Goal: Navigation & Orientation: Find specific page/section

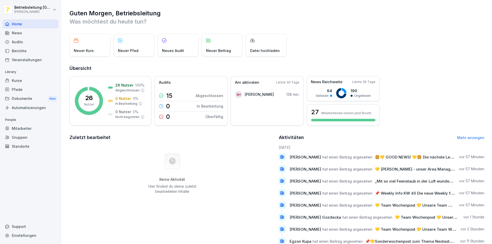
click at [31, 41] on div "Audits" at bounding box center [31, 41] width 56 height 9
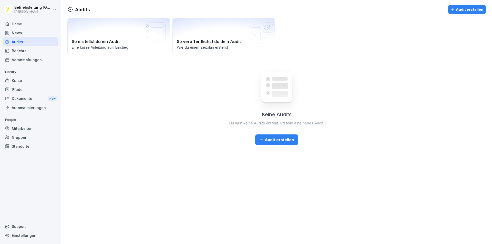
click at [30, 33] on div "News" at bounding box center [31, 32] width 56 height 9
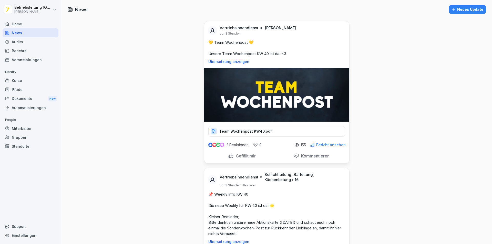
click at [266, 131] on p "Team Wochenpost KW40.pdf" at bounding box center [245, 131] width 53 height 5
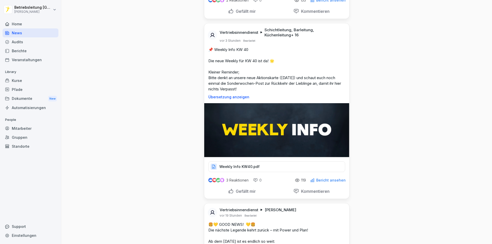
scroll to position [154, 0]
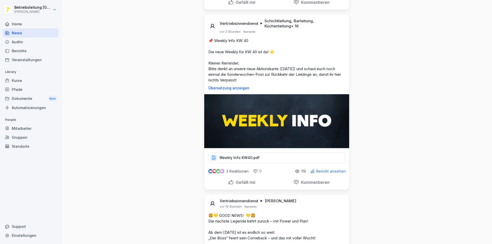
click at [263, 161] on div "Weekly Info KW40.pdf" at bounding box center [276, 157] width 137 height 11
click at [19, 23] on div "Home" at bounding box center [31, 23] width 56 height 9
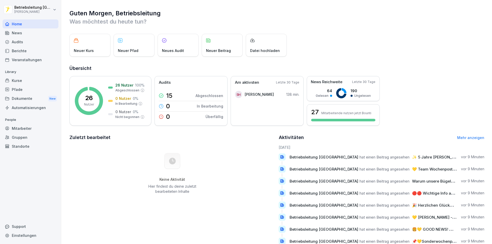
click at [31, 127] on div "Mitarbeiter" at bounding box center [31, 128] width 56 height 9
